Goal: Task Accomplishment & Management: Manage account settings

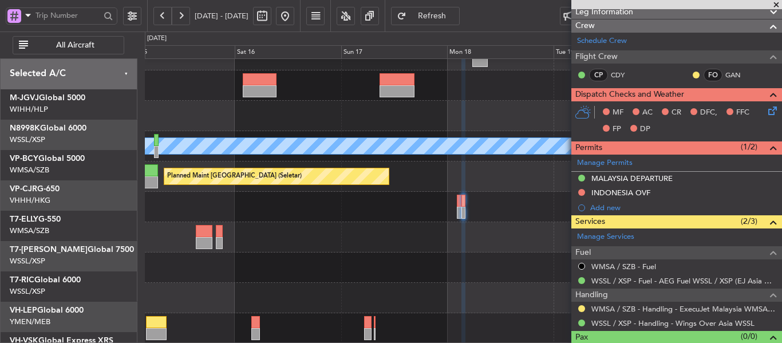
scroll to position [168, 0]
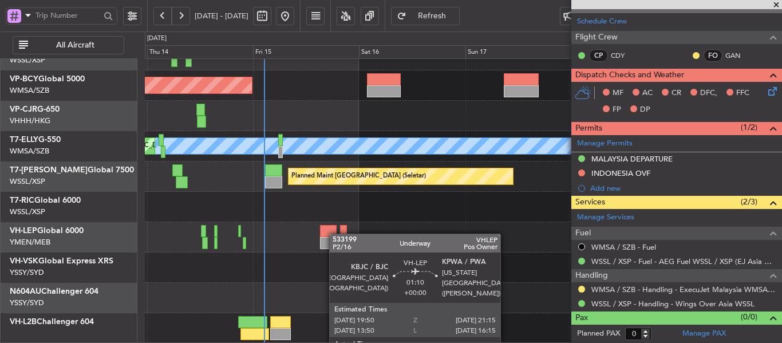
click at [342, 228] on div "Planned Maint [GEOGRAPHIC_DATA] (Sultan [PERSON_NAME] [PERSON_NAME] - Subang) P…" at bounding box center [463, 161] width 637 height 364
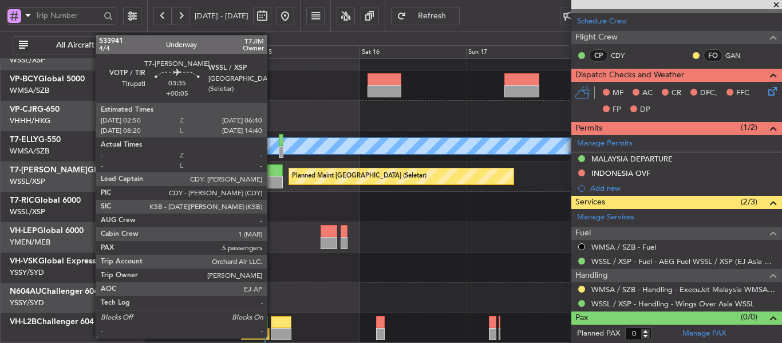
click at [271, 179] on div at bounding box center [274, 182] width 17 height 12
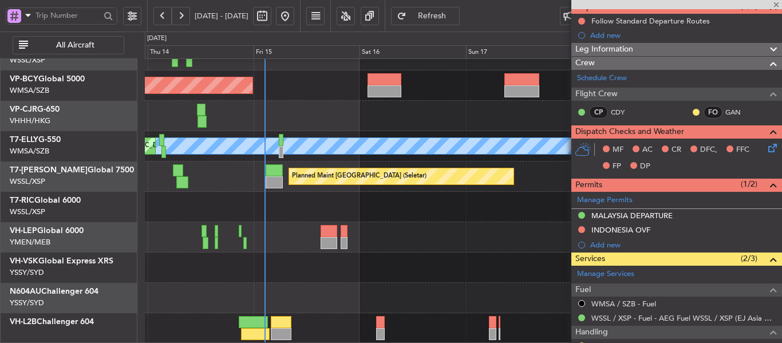
scroll to position [0, 0]
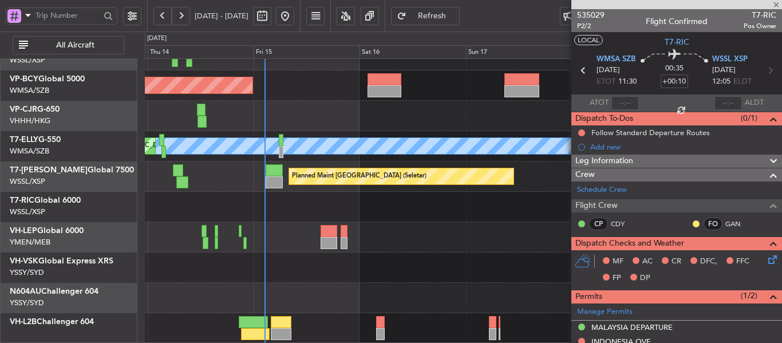
type input "+00:05"
type input "5"
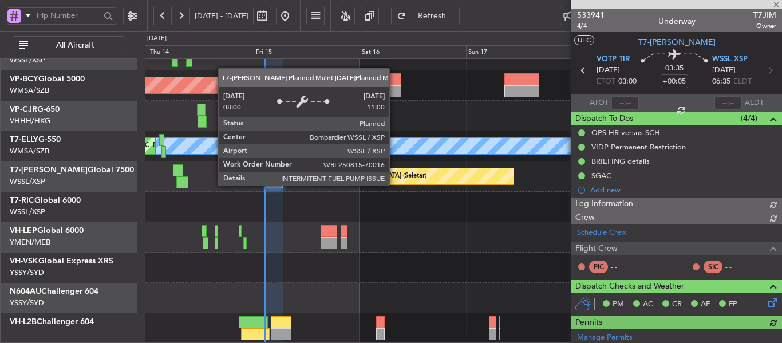
type input "[PERSON_NAME] (EYU)"
type input "F0250"
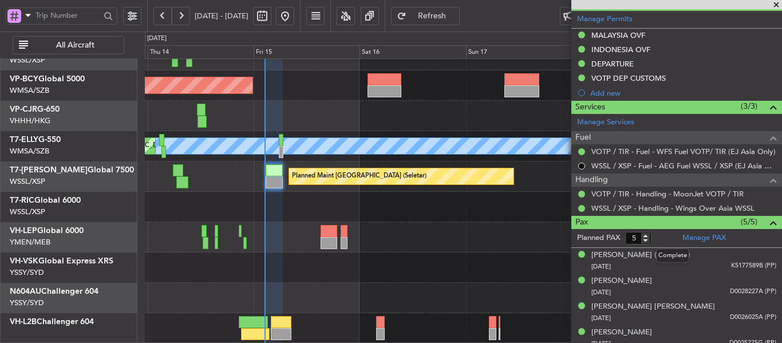
scroll to position [389, 0]
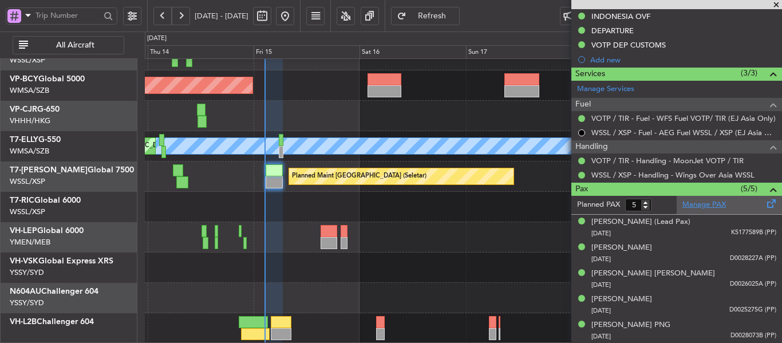
click at [698, 205] on link "Manage PAX" at bounding box center [704, 204] width 44 height 11
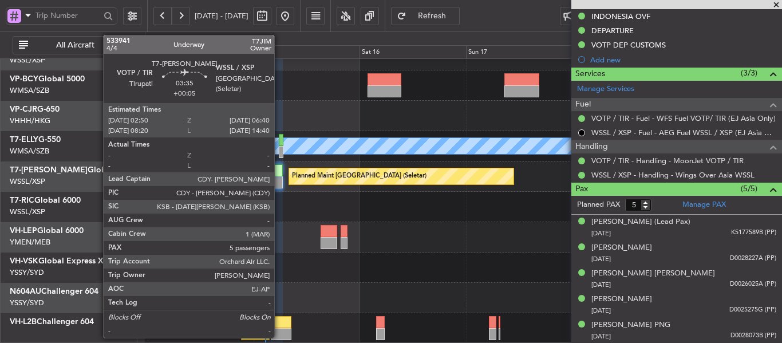
click at [279, 180] on div at bounding box center [274, 182] width 17 height 12
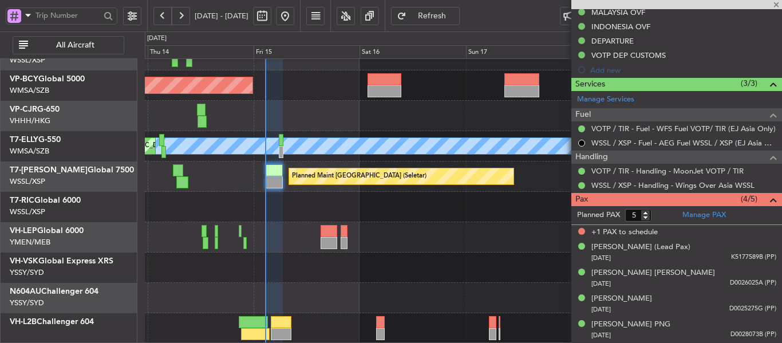
type input "[PERSON_NAME] (EYU)"
type input "F0250"
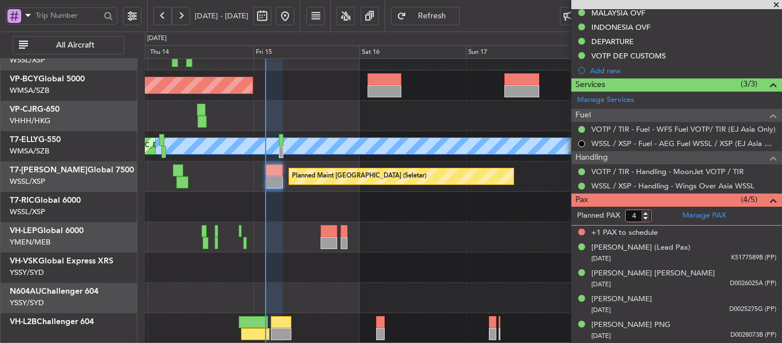
click at [647, 218] on input "4" at bounding box center [638, 216] width 26 height 13
click at [648, 217] on input "3" at bounding box center [638, 216] width 26 height 13
type input "4"
click at [648, 214] on input "4" at bounding box center [638, 216] width 26 height 13
click at [651, 173] on link "VOTP / TIR - Handling - MoonJet VOTP / TIR" at bounding box center [667, 172] width 152 height 10
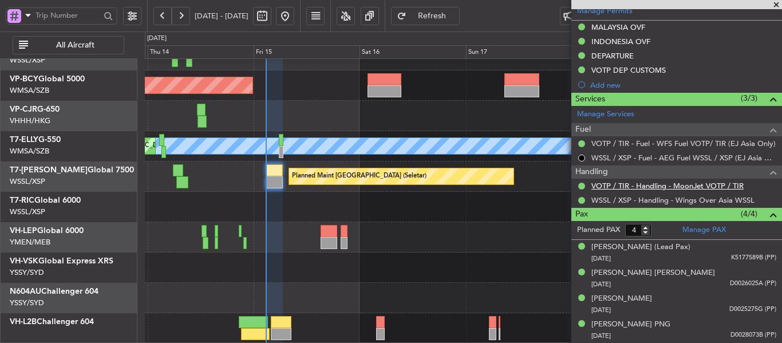
type input "[PERSON_NAME] (EYU)"
type input "F0250"
type input "[PERSON_NAME] (EYU)"
type input "F0250"
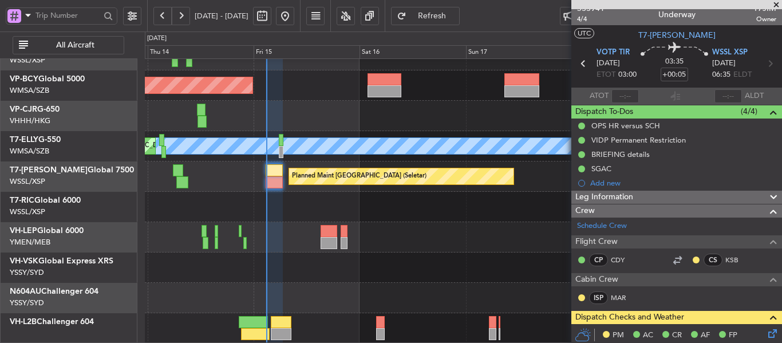
scroll to position [0, 0]
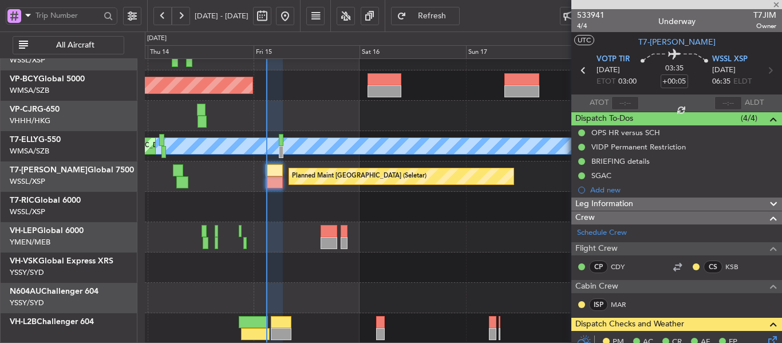
type input "[PERSON_NAME] (EYU)"
type input "F0250"
click at [590, 13] on span "533941" at bounding box center [590, 15] width 27 height 12
click at [412, 214] on div "Planned Maint [GEOGRAPHIC_DATA] (Sultan [PERSON_NAME] [PERSON_NAME] - Subang) P…" at bounding box center [463, 161] width 637 height 364
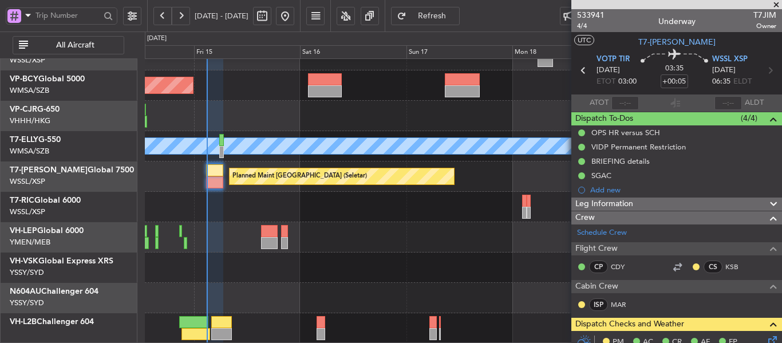
click at [392, 215] on div "Planned Maint [GEOGRAPHIC_DATA] (Sultan [PERSON_NAME] [PERSON_NAME] - Subang) P…" at bounding box center [463, 161] width 637 height 364
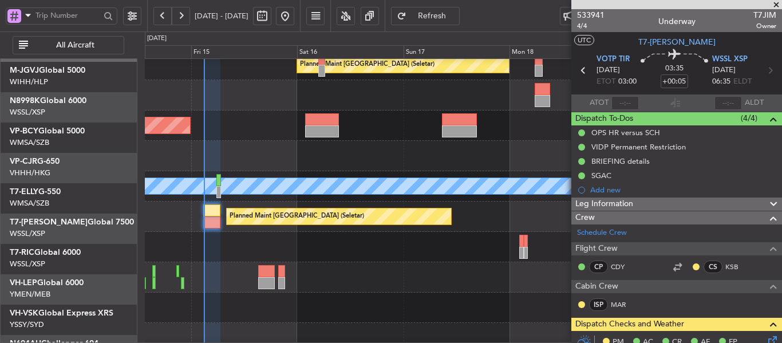
scroll to position [4, 0]
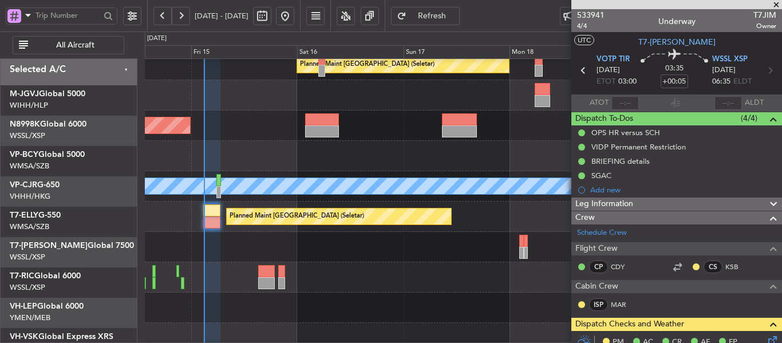
click at [366, 323] on div at bounding box center [463, 308] width 637 height 30
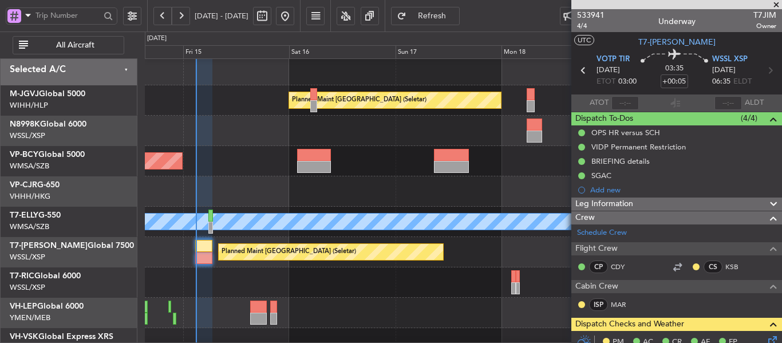
scroll to position [30, 0]
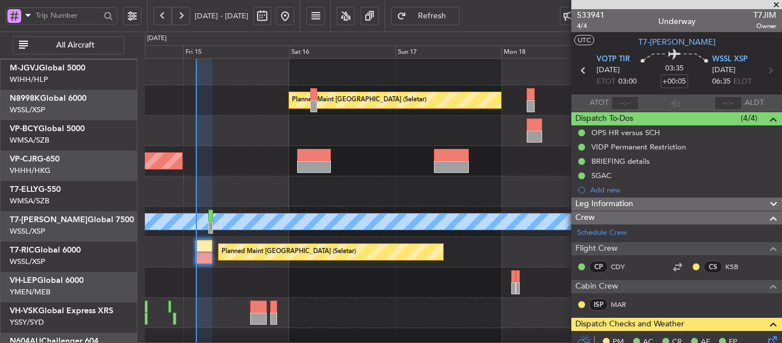
click at [364, 298] on div at bounding box center [463, 313] width 637 height 30
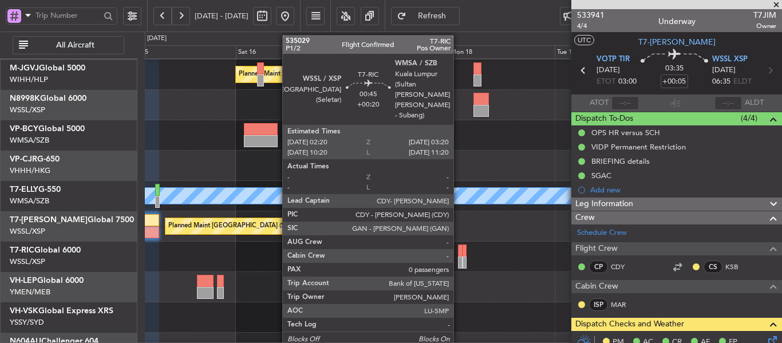
click at [459, 262] on div at bounding box center [460, 262] width 5 height 12
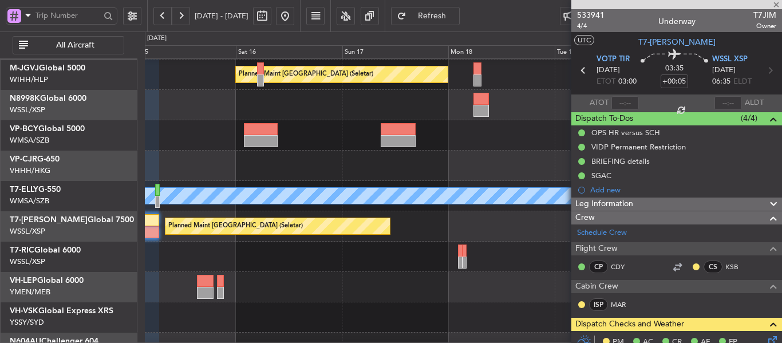
type input "[PERSON_NAME] (EYU)"
type input "F0250"
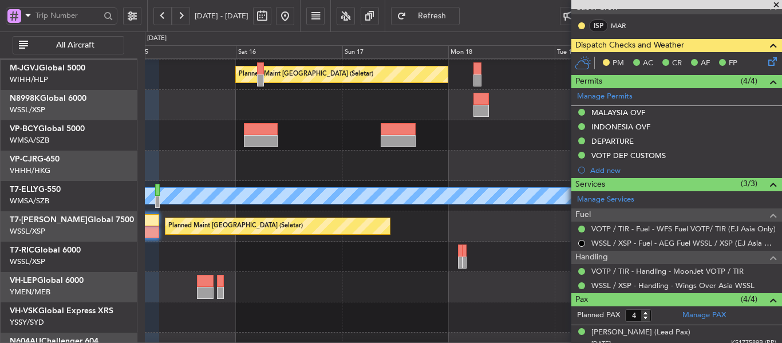
scroll to position [343, 0]
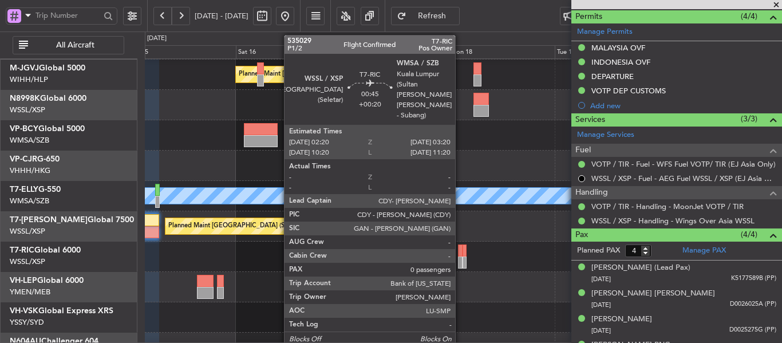
click at [460, 254] on div at bounding box center [460, 250] width 5 height 12
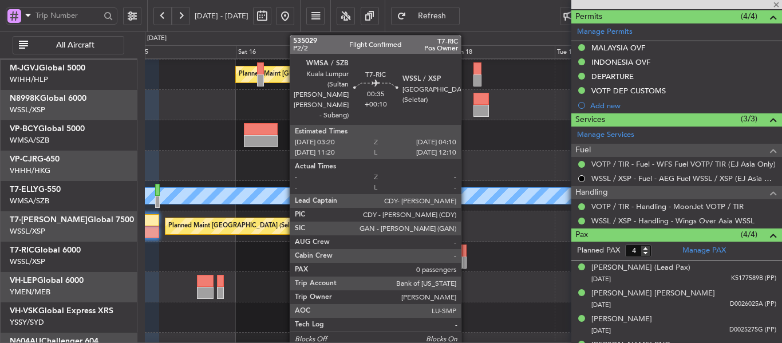
type input "+00:20"
type input "0"
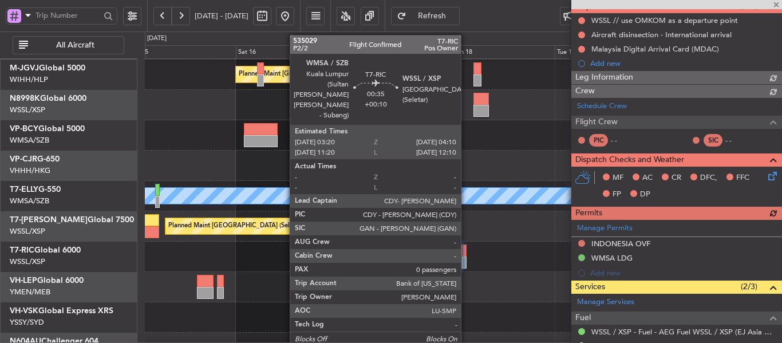
scroll to position [197, 0]
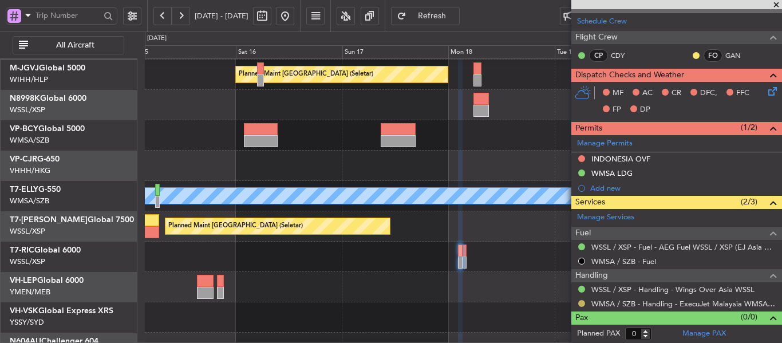
click at [582, 304] on button at bounding box center [581, 303] width 7 height 7
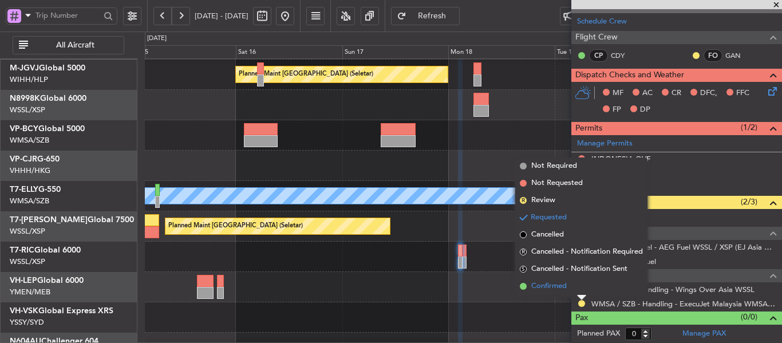
click at [524, 286] on span at bounding box center [523, 286] width 7 height 7
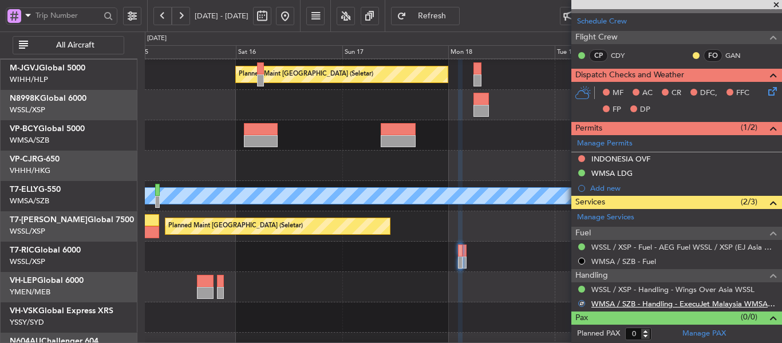
click at [755, 303] on link "WMSA / SZB - Handling - ExecuJet Malaysia WMSA / SZB" at bounding box center [683, 304] width 185 height 10
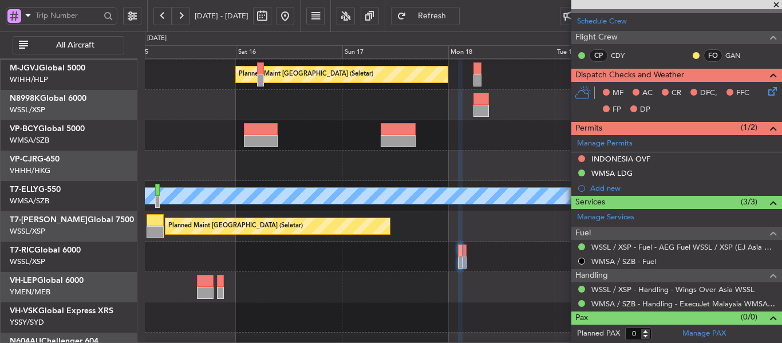
scroll to position [0, 0]
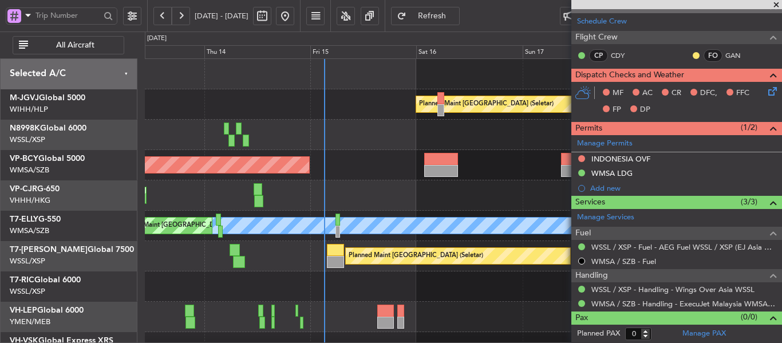
click at [457, 192] on div "Planned Maint [GEOGRAPHIC_DATA] (Seletar) Planned Maint [GEOGRAPHIC_DATA] (Sult…" at bounding box center [463, 241] width 637 height 364
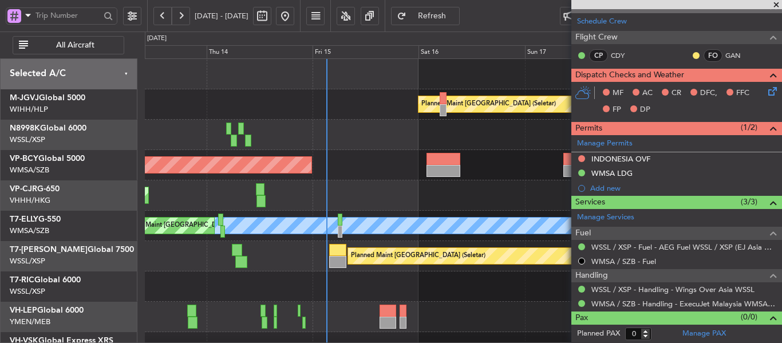
click at [347, 123] on div at bounding box center [463, 135] width 637 height 30
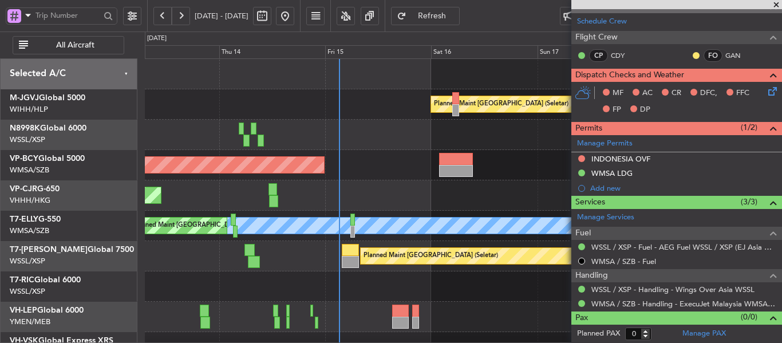
click at [446, 10] on button "Refresh" at bounding box center [425, 16] width 69 height 18
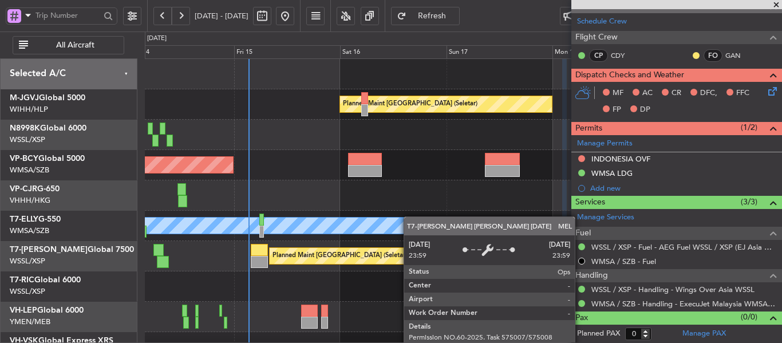
click at [386, 221] on div "[PERSON_NAME] Unplanned Maint [GEOGRAPHIC_DATA] (Sultan [PERSON_NAME] [PERSON_N…" at bounding box center [463, 226] width 637 height 30
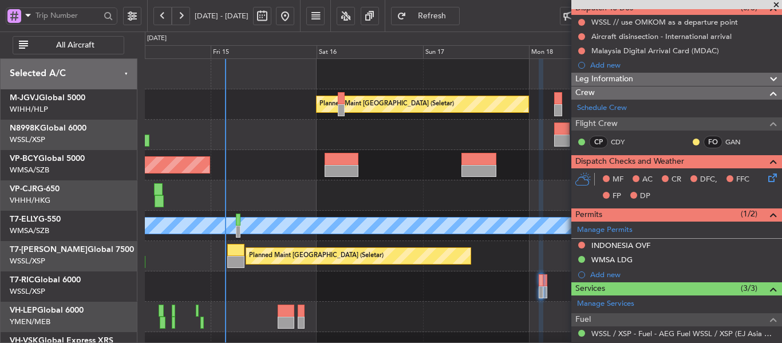
scroll to position [25, 0]
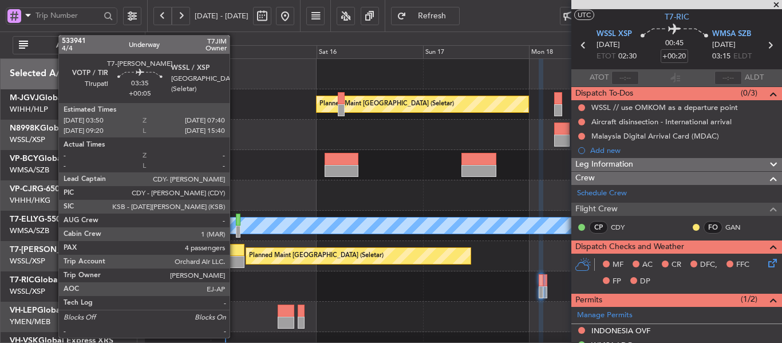
click at [235, 257] on div at bounding box center [235, 262] width 17 height 12
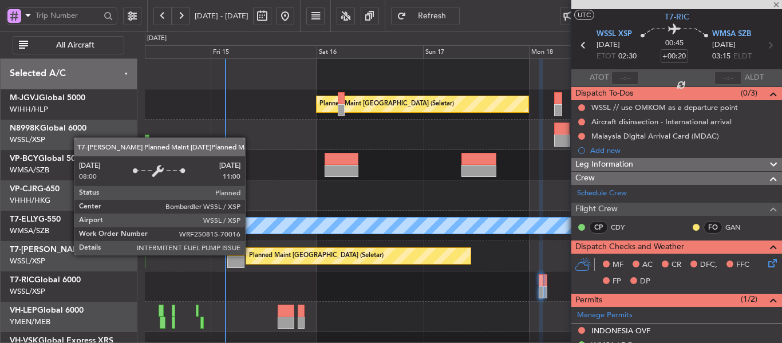
type input "+00:05"
type input "4"
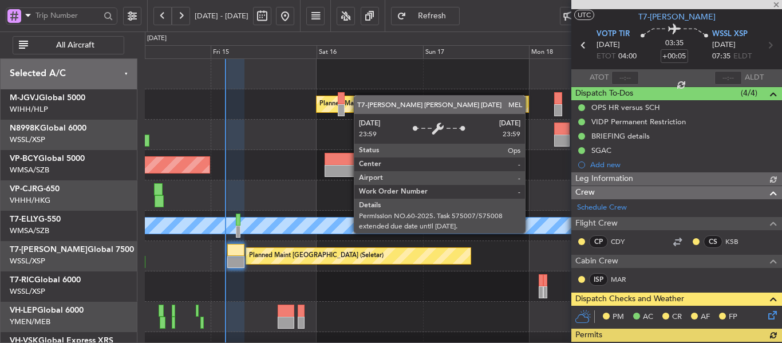
type input "[PERSON_NAME] (EYU)"
type input "F0250"
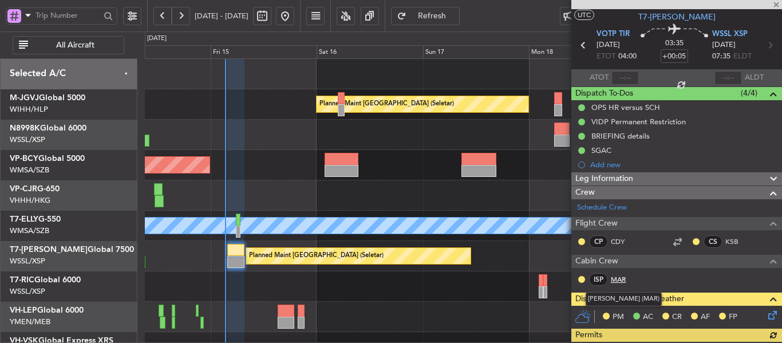
click at [617, 279] on link "MAR" at bounding box center [624, 279] width 26 height 10
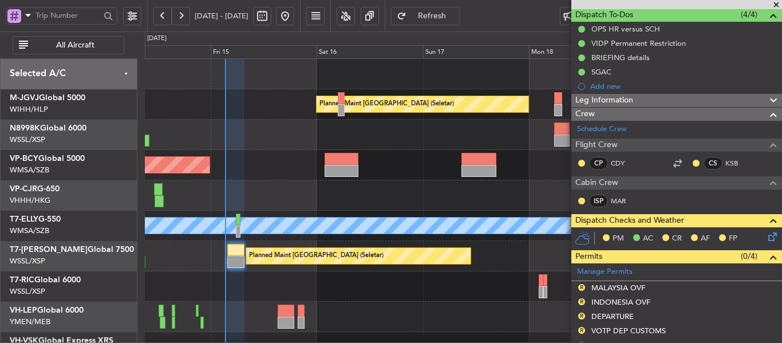
scroll to position [140, 0]
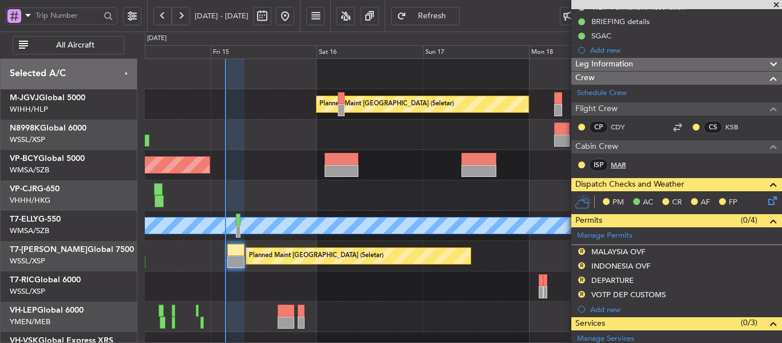
click at [618, 164] on link "MAR" at bounding box center [624, 165] width 26 height 10
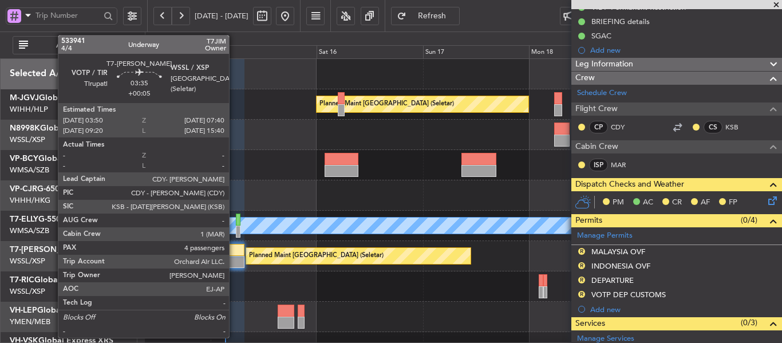
click at [234, 253] on div at bounding box center [235, 250] width 17 height 12
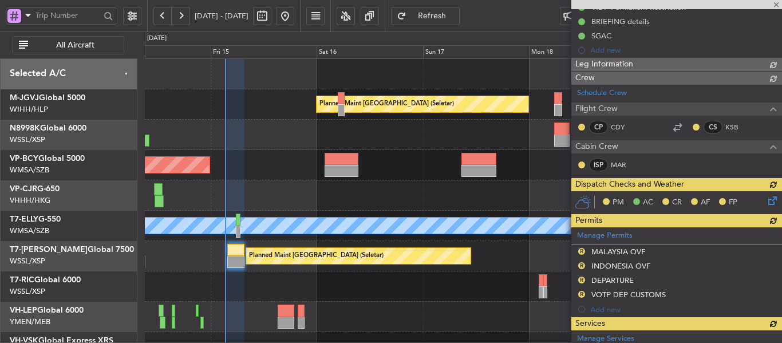
type input "[PERSON_NAME] (EYU)"
type input "F0250"
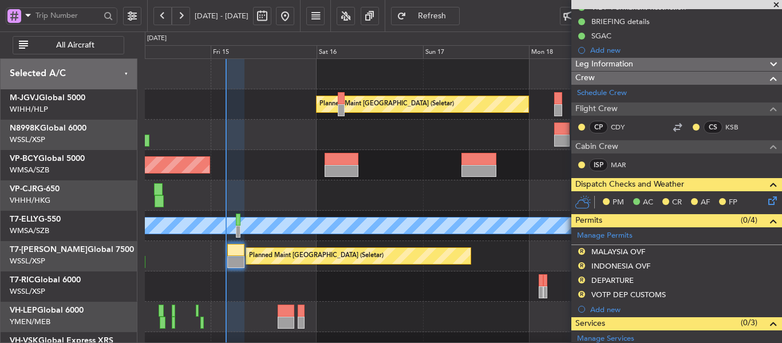
type input "[PERSON_NAME] (EYU)"
type input "F0250"
type input "[PERSON_NAME] (EYU)"
type input "F0250"
click at [581, 249] on button "R" at bounding box center [581, 251] width 7 height 7
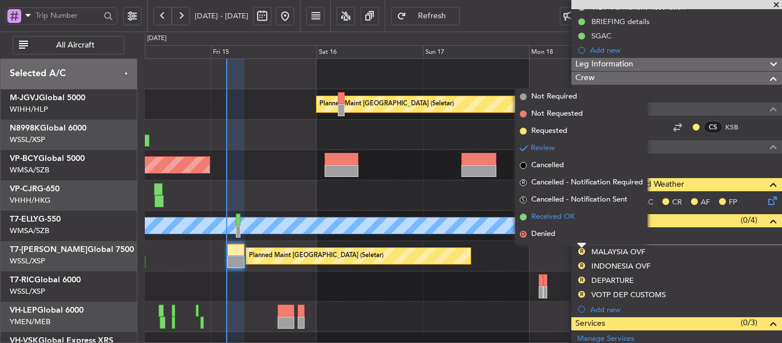
click at [523, 216] on span at bounding box center [523, 217] width 7 height 7
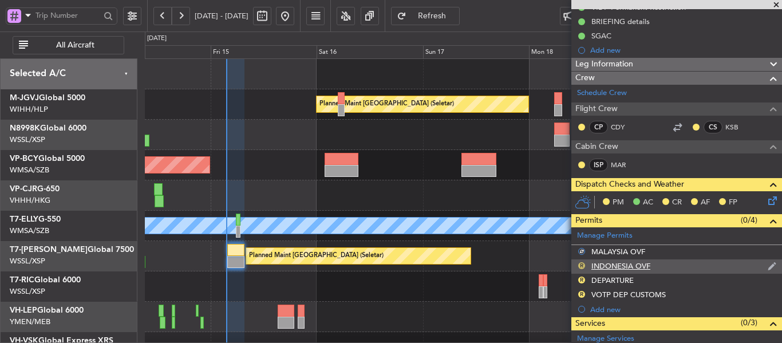
click at [580, 263] on button "R" at bounding box center [581, 265] width 7 height 7
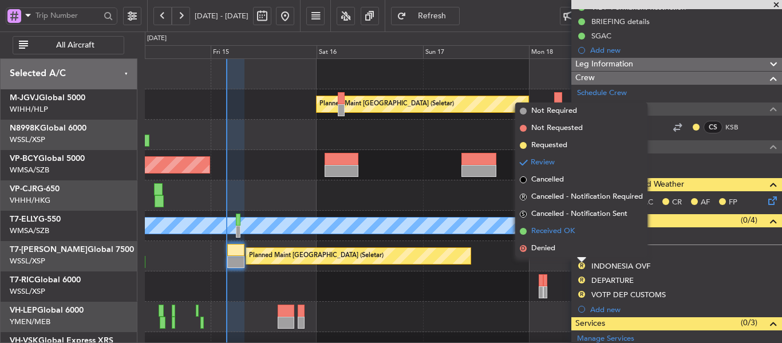
click at [522, 230] on span at bounding box center [523, 231] width 7 height 7
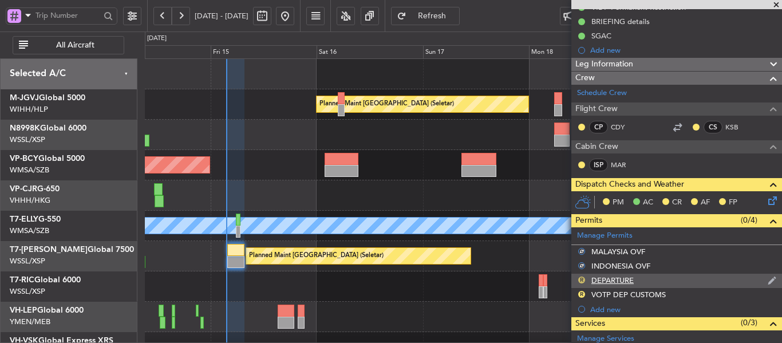
click at [578, 278] on button "R" at bounding box center [581, 280] width 7 height 7
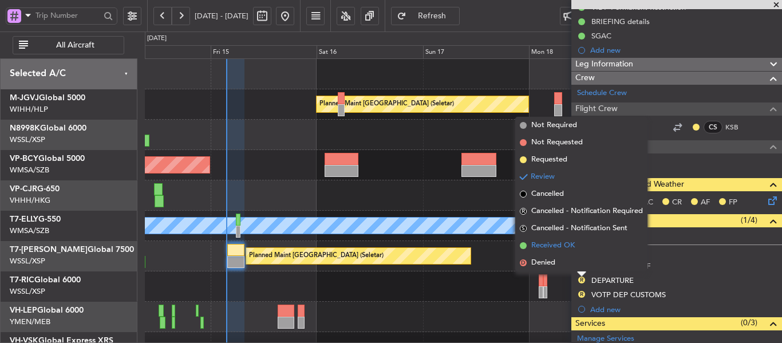
click at [522, 244] on span at bounding box center [523, 245] width 7 height 7
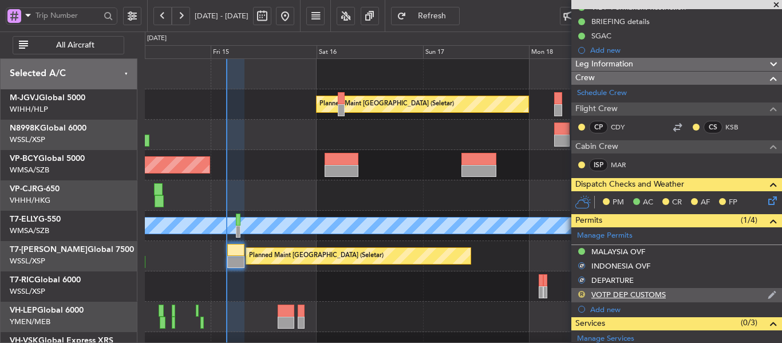
click at [582, 293] on button "R" at bounding box center [581, 294] width 7 height 7
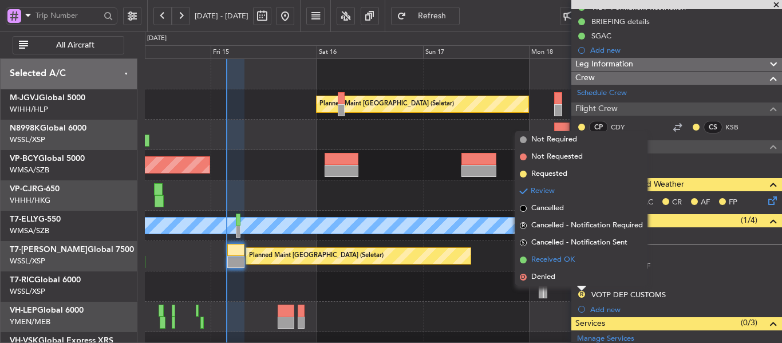
click at [523, 259] on span at bounding box center [523, 259] width 7 height 7
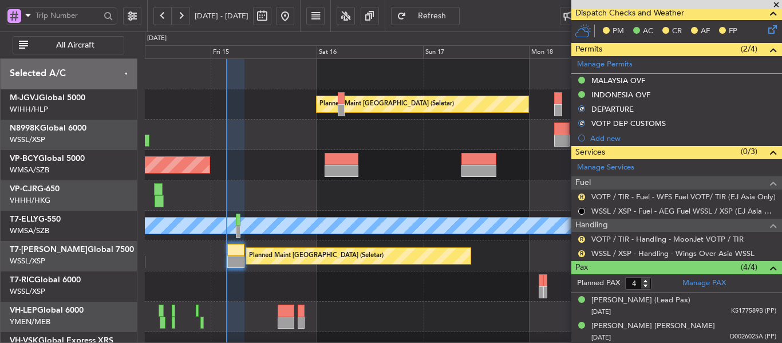
scroll to position [311, 0]
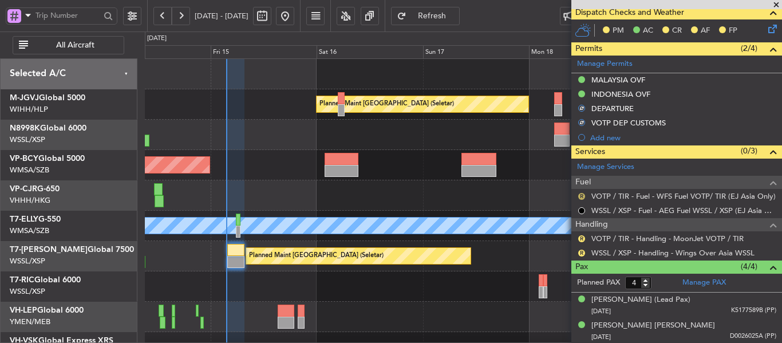
click at [580, 195] on button "R" at bounding box center [581, 196] width 7 height 7
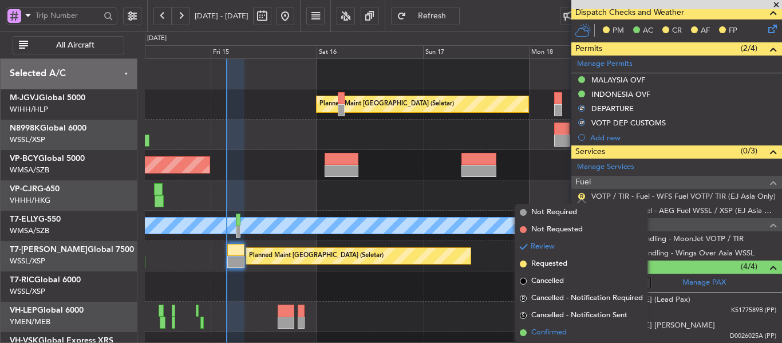
click at [523, 333] on span at bounding box center [523, 332] width 7 height 7
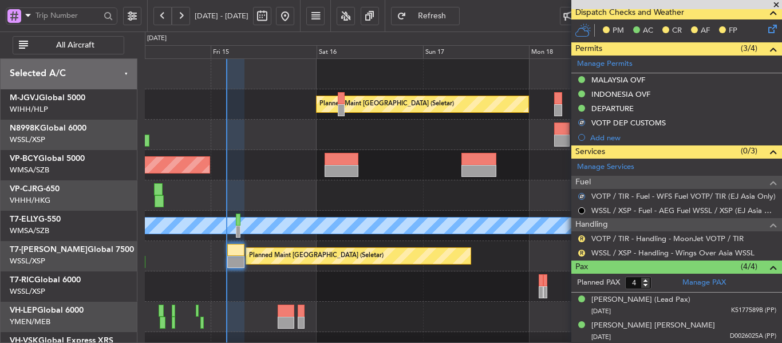
click at [579, 234] on div "R" at bounding box center [581, 238] width 9 height 9
click at [579, 235] on button "R" at bounding box center [581, 238] width 7 height 7
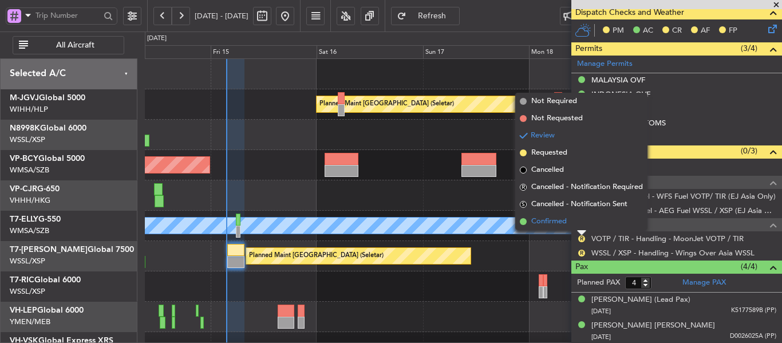
click at [523, 223] on span at bounding box center [523, 221] width 7 height 7
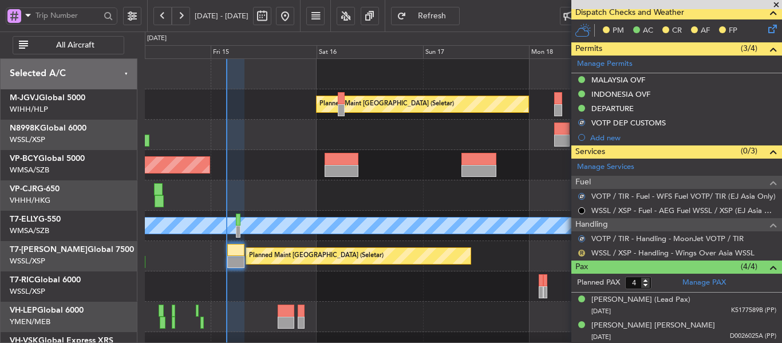
click at [581, 254] on button "R" at bounding box center [581, 253] width 7 height 7
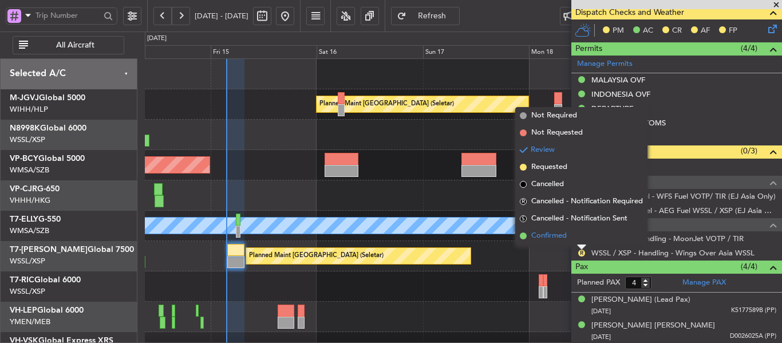
click at [521, 236] on span at bounding box center [523, 235] width 7 height 7
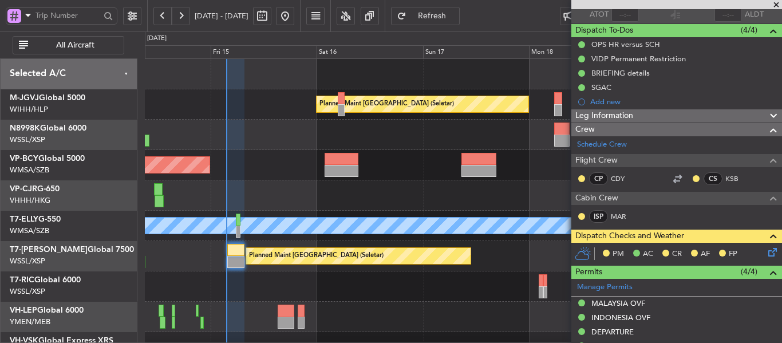
scroll to position [82, 0]
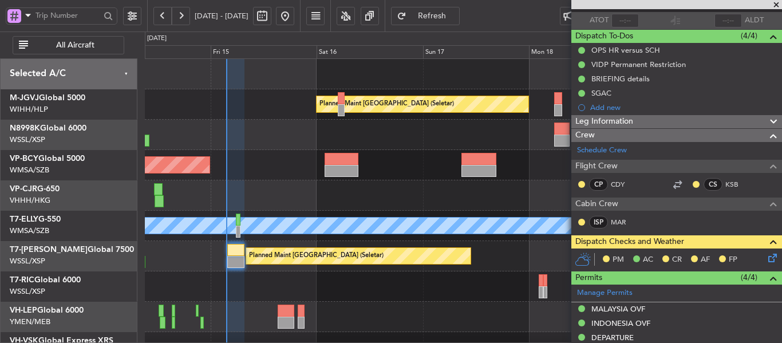
click at [766, 260] on icon at bounding box center [770, 255] width 9 height 9
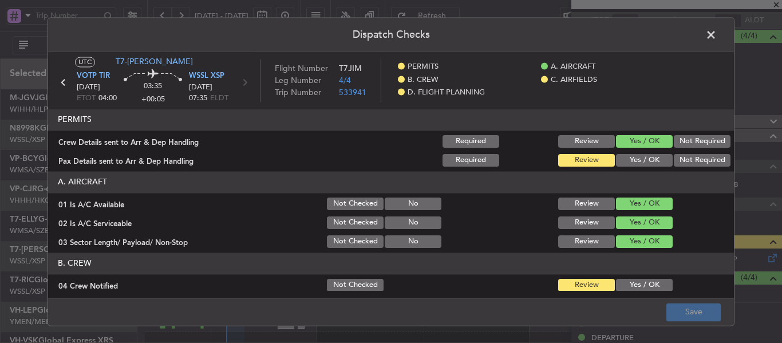
click at [650, 157] on button "Yes / OK" at bounding box center [644, 160] width 57 height 13
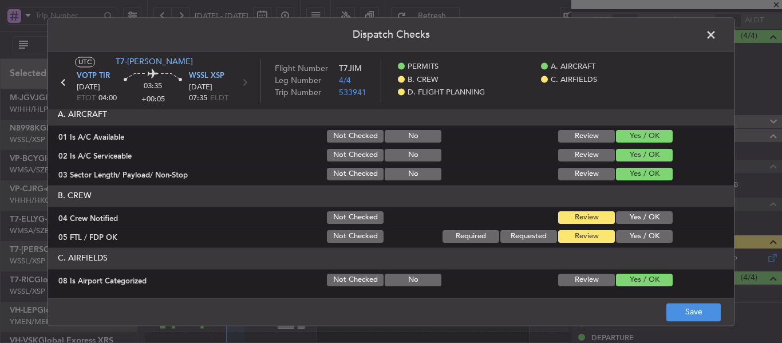
scroll to position [114, 0]
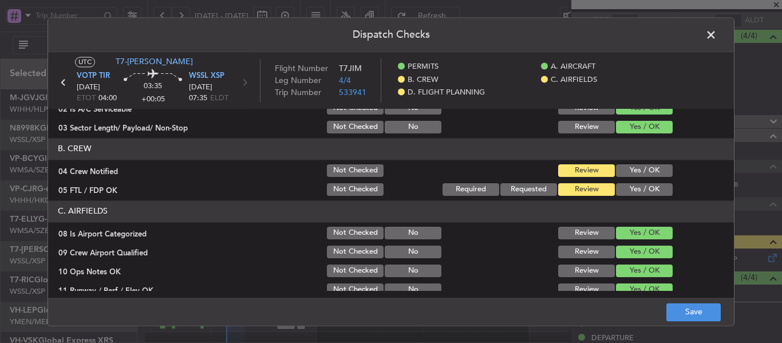
click at [637, 170] on button "Yes / OK" at bounding box center [644, 170] width 57 height 13
click at [635, 191] on button "Yes / OK" at bounding box center [644, 189] width 57 height 13
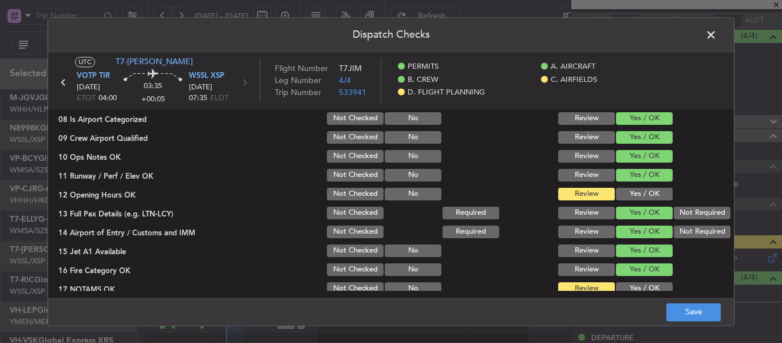
click at [635, 191] on button "Yes / OK" at bounding box center [644, 194] width 57 height 13
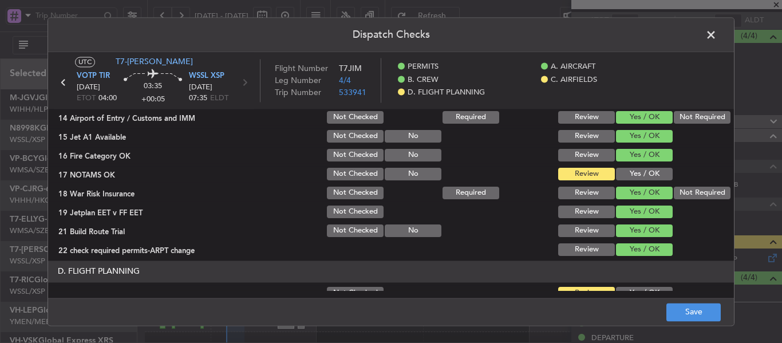
click at [631, 176] on button "Yes / OK" at bounding box center [644, 174] width 57 height 13
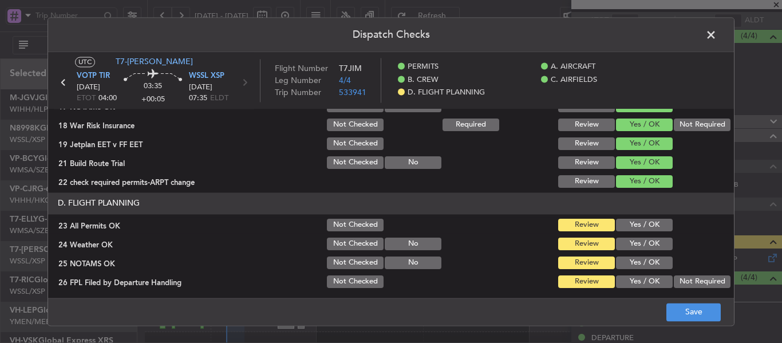
scroll to position [489, 0]
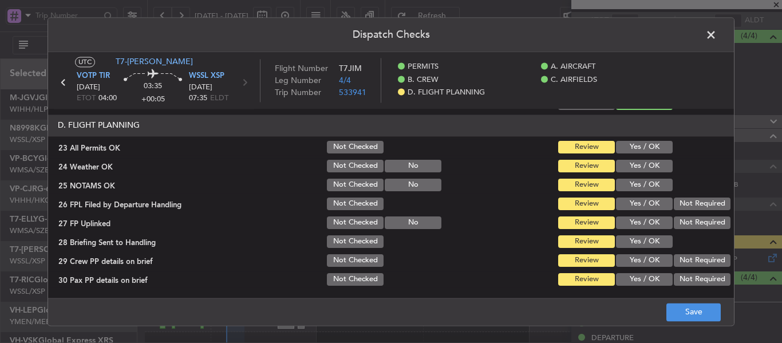
click at [630, 146] on button "Yes / OK" at bounding box center [644, 147] width 57 height 13
click at [630, 166] on button "Yes / OK" at bounding box center [644, 166] width 57 height 13
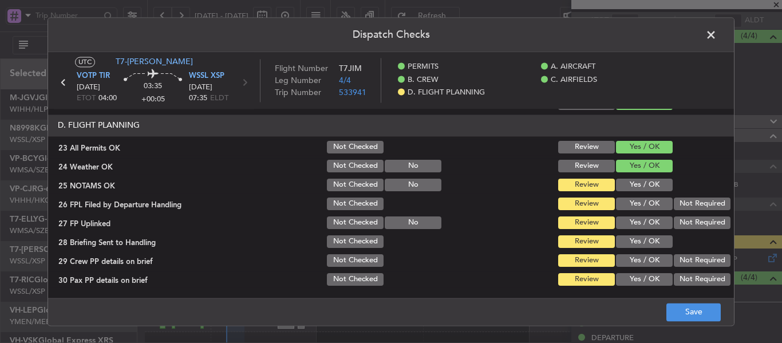
drag, startPoint x: 631, startPoint y: 184, endPoint x: 631, endPoint y: 200, distance: 16.6
click at [631, 185] on button "Yes / OK" at bounding box center [644, 185] width 57 height 13
drag, startPoint x: 631, startPoint y: 200, endPoint x: 633, endPoint y: 213, distance: 12.6
click at [632, 206] on button "Yes / OK" at bounding box center [644, 204] width 57 height 13
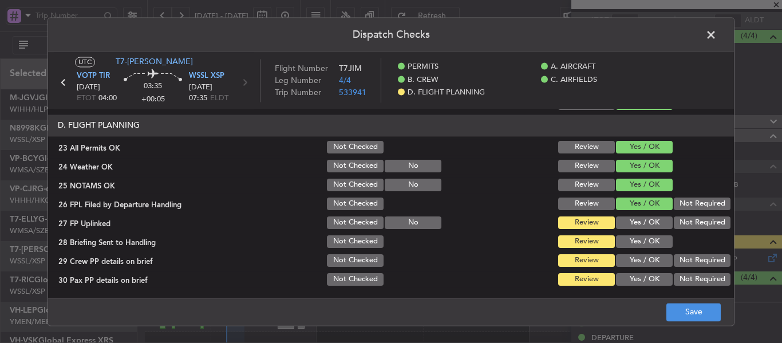
drag, startPoint x: 633, startPoint y: 213, endPoint x: 634, endPoint y: 223, distance: 10.4
click at [633, 215] on section "D. FLIGHT PLANNING 23 All Permits OK Not Checked Review Yes / OK 24 Weather OK …" at bounding box center [391, 200] width 686 height 173
drag, startPoint x: 634, startPoint y: 223, endPoint x: 635, endPoint y: 243, distance: 20.1
click at [634, 224] on button "Yes / OK" at bounding box center [644, 222] width 57 height 13
click at [634, 247] on button "Yes / OK" at bounding box center [644, 241] width 57 height 13
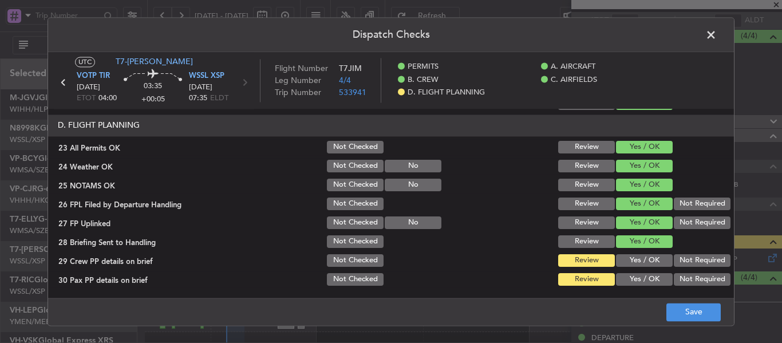
drag, startPoint x: 630, startPoint y: 257, endPoint x: 628, endPoint y: 271, distance: 13.8
click at [630, 259] on button "Yes / OK" at bounding box center [644, 260] width 57 height 13
click at [627, 273] on button "Yes / OK" at bounding box center [644, 279] width 57 height 13
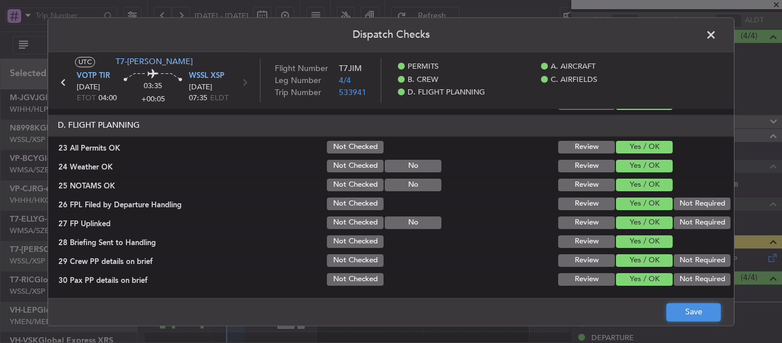
drag, startPoint x: 675, startPoint y: 306, endPoint x: 690, endPoint y: 309, distance: 15.7
click at [678, 307] on button "Save" at bounding box center [693, 312] width 54 height 18
click at [717, 36] on span at bounding box center [717, 37] width 0 height 23
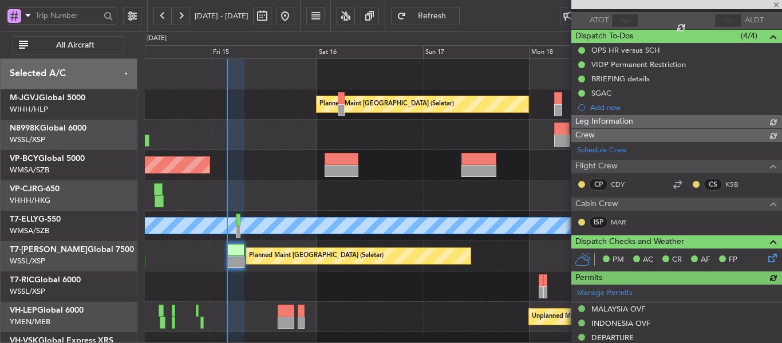
type input "[PERSON_NAME] (EYU)"
type input "F0250"
click at [448, 15] on span "Refresh" at bounding box center [432, 16] width 47 height 8
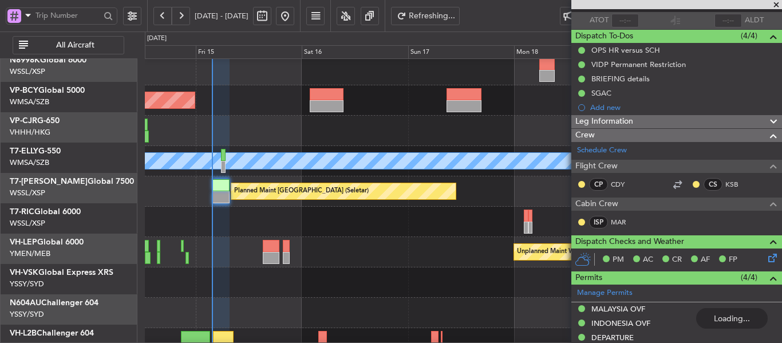
click at [306, 238] on div "Unplanned Maint Wichita (Wichita Mid-continent)" at bounding box center [463, 252] width 637 height 30
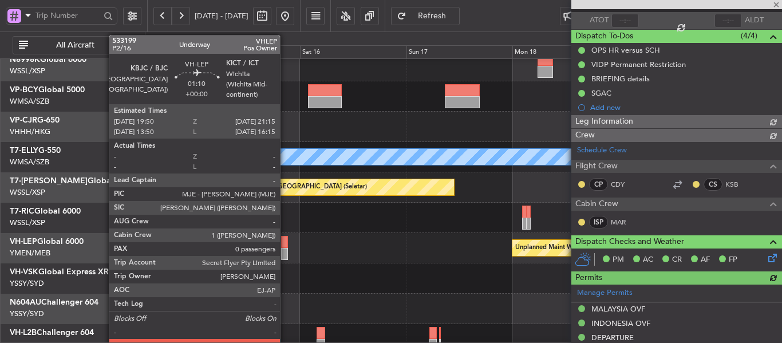
type input "[PERSON_NAME] (EYU)"
type input "F0250"
click at [284, 246] on div at bounding box center [284, 242] width 6 height 12
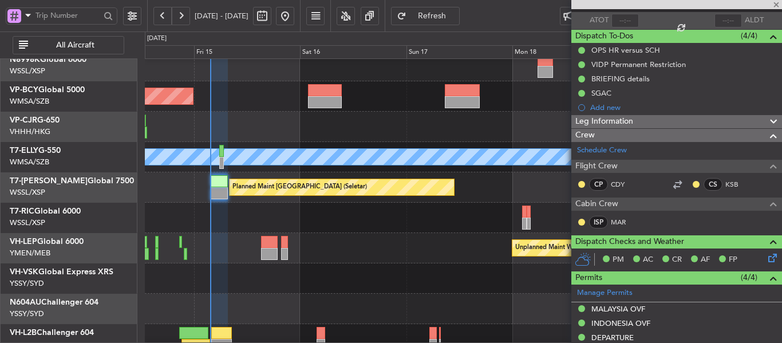
type input "0"
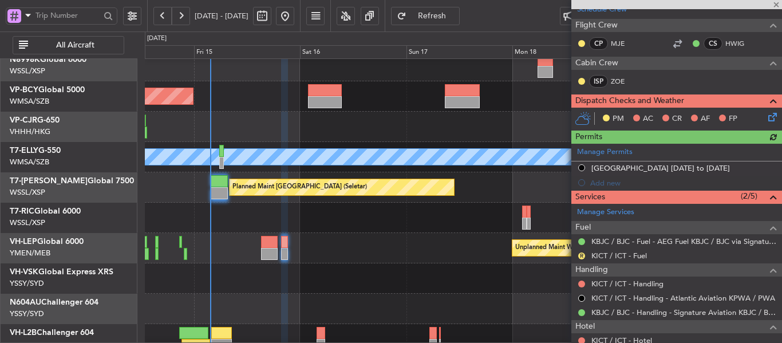
scroll to position [246, 0]
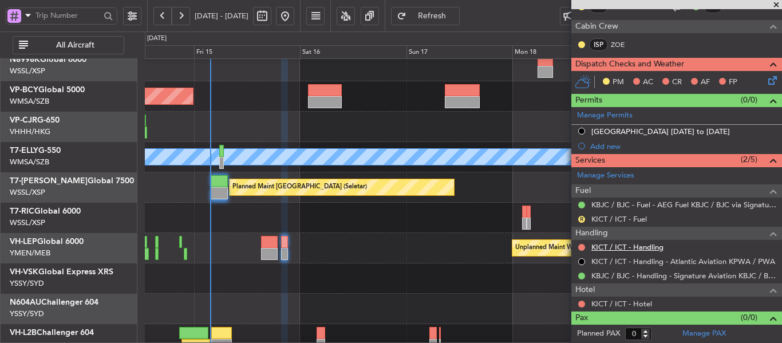
click at [646, 248] on link "KICT / ICT - Handling" at bounding box center [627, 247] width 72 height 10
click at [456, 17] on span "Refresh" at bounding box center [432, 16] width 47 height 8
click at [631, 247] on link "KICT / ICT - Handling - Signature Flight Support KICT / ICT" at bounding box center [683, 247] width 185 height 10
click at [616, 248] on link "KICT / ICT - Handling - Signature Flight Support KICT / ICT" at bounding box center [683, 247] width 185 height 10
click at [450, 17] on span "Refresh" at bounding box center [432, 16] width 47 height 8
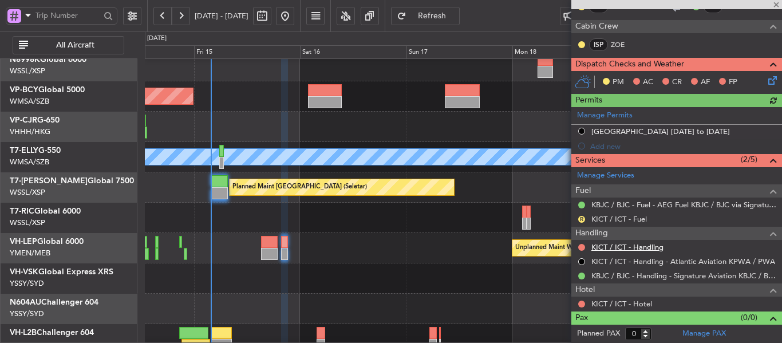
click at [638, 247] on link "KICT / ICT - Handling" at bounding box center [627, 247] width 72 height 10
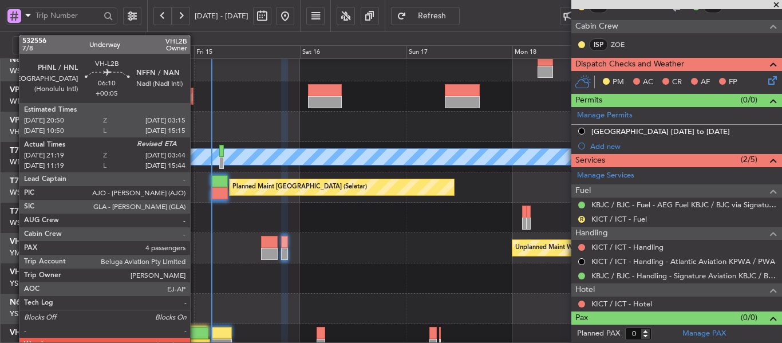
click at [195, 331] on div at bounding box center [193, 333] width 29 height 12
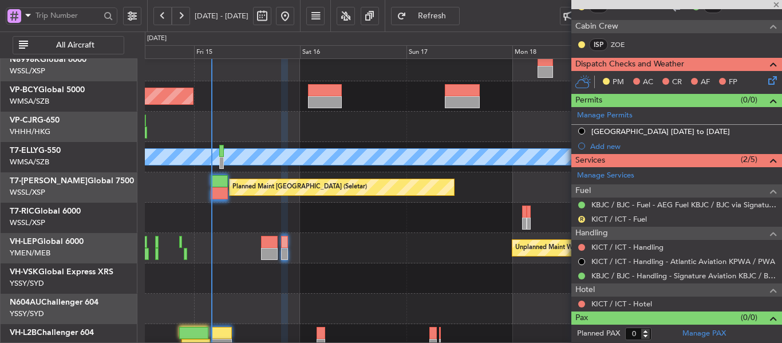
type input "+00:05"
type input "21:29"
type input "4"
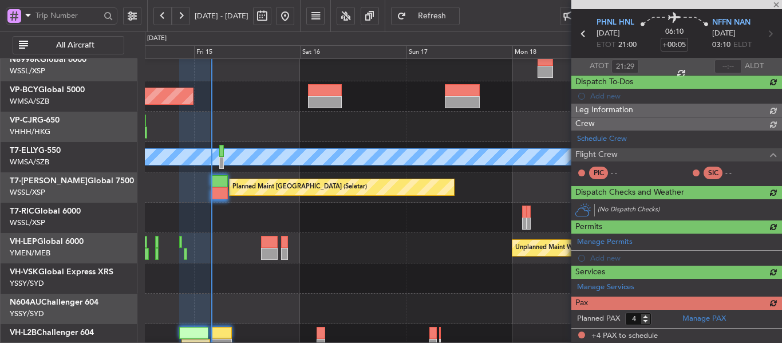
type input "[PERSON_NAME] (EYU)"
type input "A0016"
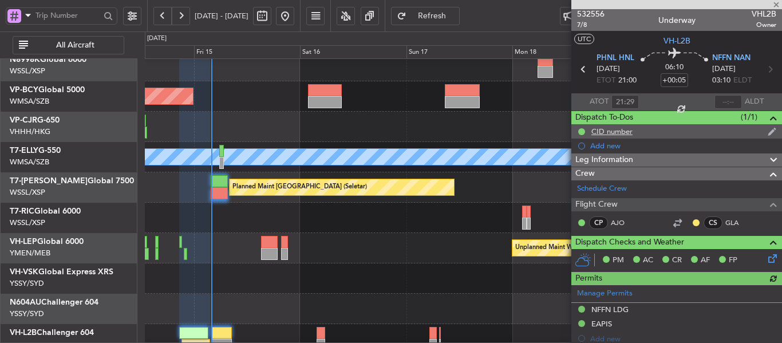
scroll to position [0, 0]
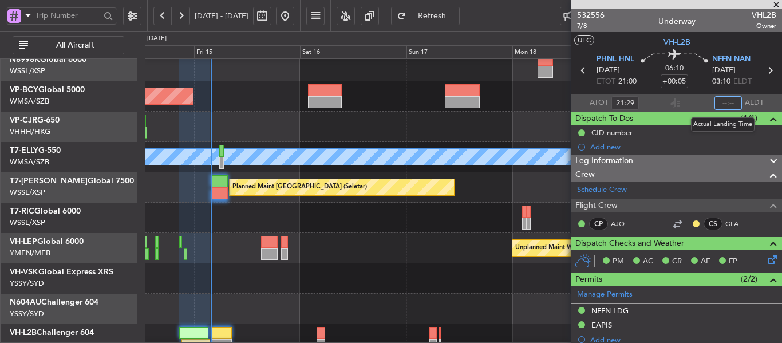
click at [716, 104] on input "text" at bounding box center [727, 103] width 27 height 14
click at [697, 104] on section "ATOT 21:29 0353 ALDT" at bounding box center [676, 102] width 211 height 17
type input "03:53"
type input "[PERSON_NAME] (EYU)"
type input "A0016"
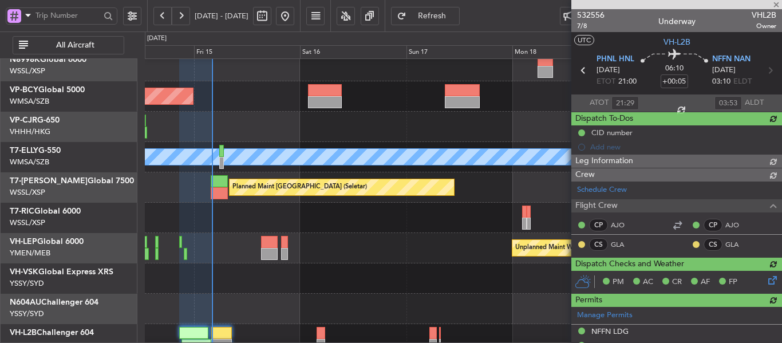
type input "[PERSON_NAME] (EYU)"
type input "A0016"
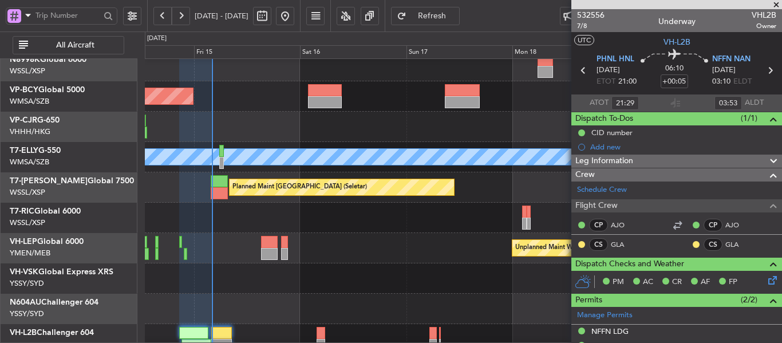
scroll to position [80, 0]
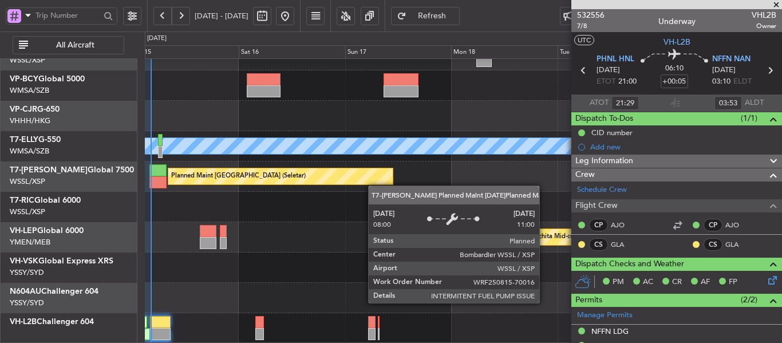
click at [370, 181] on div "Planned Maint [GEOGRAPHIC_DATA] (Sultan [PERSON_NAME] [PERSON_NAME] - Subang) […" at bounding box center [463, 161] width 637 height 364
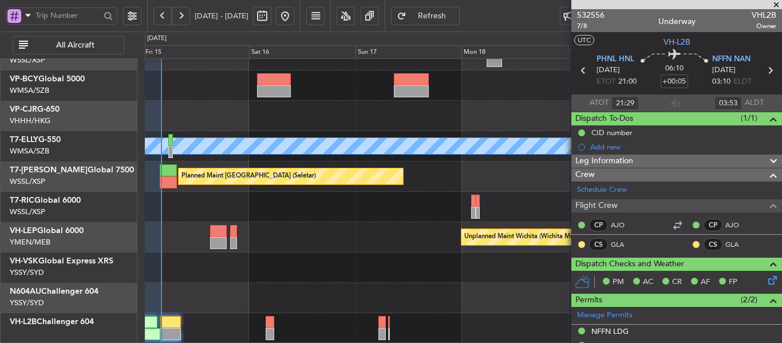
click at [315, 277] on div "Planned Maint [GEOGRAPHIC_DATA] (Sultan [PERSON_NAME] [PERSON_NAME] - Subang) […" at bounding box center [463, 161] width 637 height 364
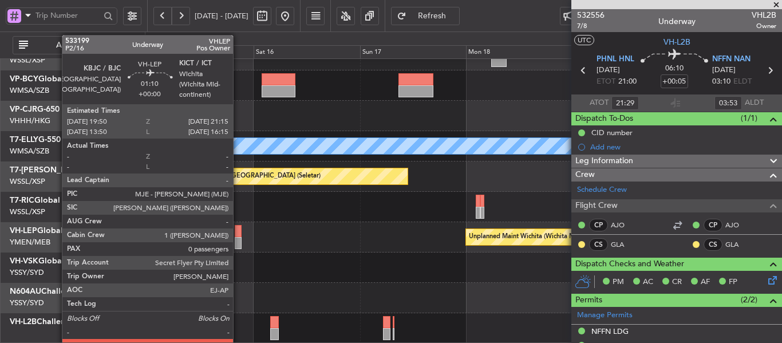
click at [238, 240] on div at bounding box center [238, 243] width 6 height 12
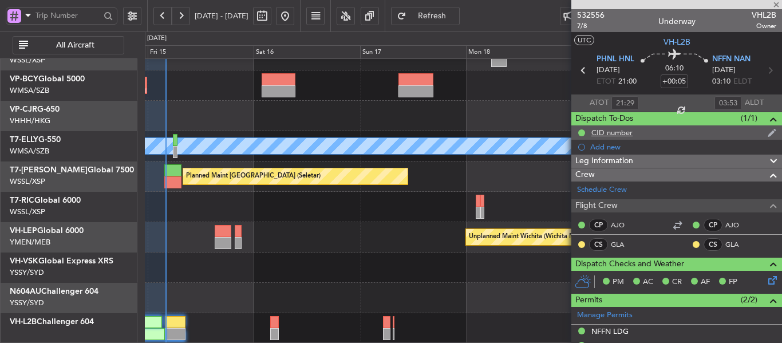
type input "0"
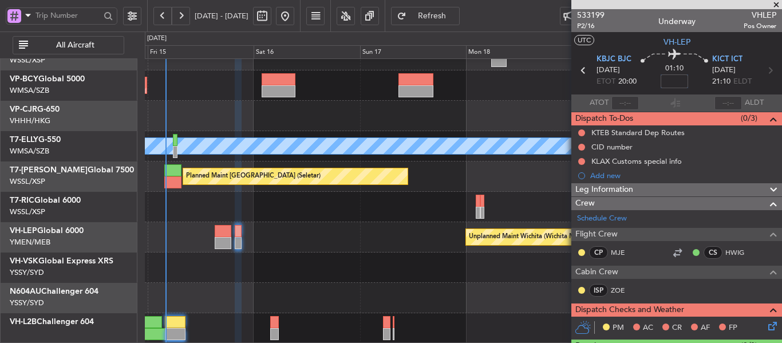
click at [674, 84] on input at bounding box center [674, 81] width 27 height 14
click at [642, 74] on div "01:10 -10" at bounding box center [675, 70] width 76 height 42
type input "-00:10"
